Goal: Task Accomplishment & Management: Use online tool/utility

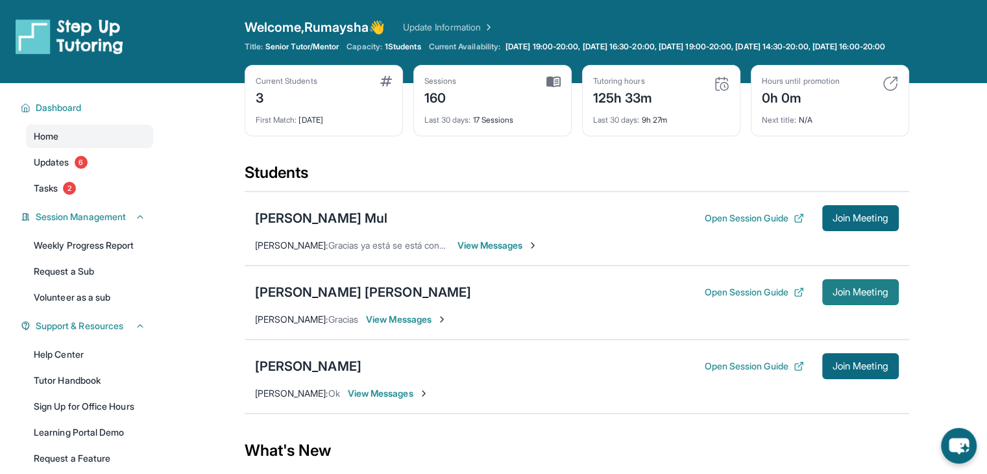
click at [591, 293] on button "Join Meeting" at bounding box center [860, 292] width 77 height 26
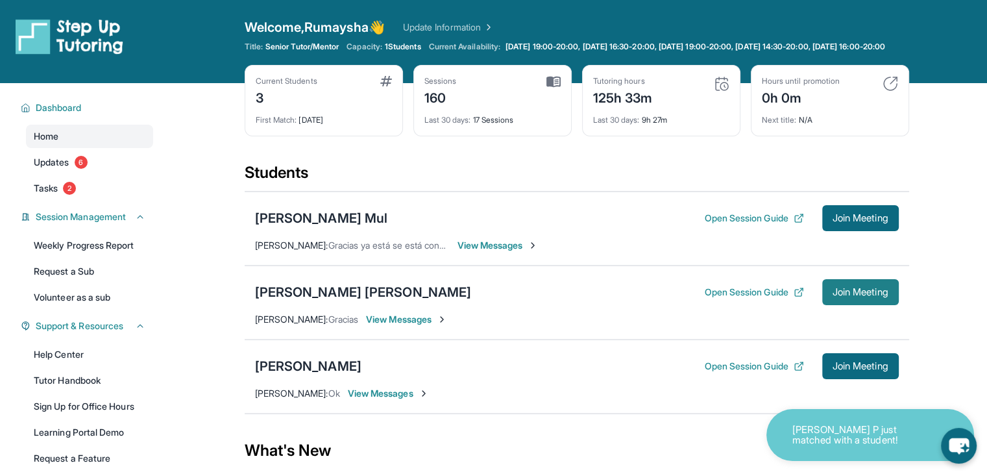
click at [828, 300] on button "Join Meeting" at bounding box center [860, 292] width 77 height 26
click at [867, 284] on div "[PERSON_NAME] [PERSON_NAME] Open Session Guide Join Meeting [PERSON_NAME] : Gra…" at bounding box center [577, 302] width 665 height 74
click at [866, 291] on button "Join Meeting" at bounding box center [860, 292] width 77 height 26
click at [841, 296] on span "Join Meeting" at bounding box center [861, 292] width 56 height 8
